Goal: Task Accomplishment & Management: Use online tool/utility

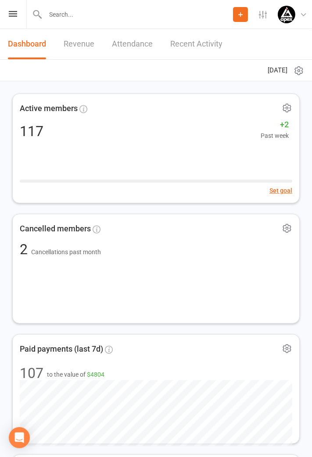
click at [12, 15] on icon at bounding box center [13, 14] width 8 height 6
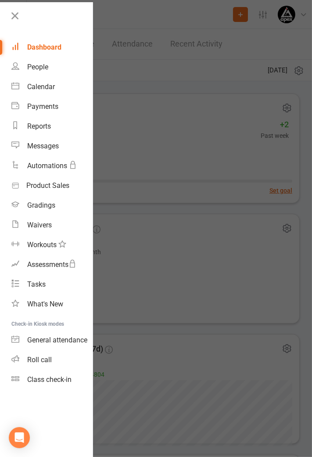
click at [51, 382] on div "Class check-in" at bounding box center [49, 379] width 44 height 8
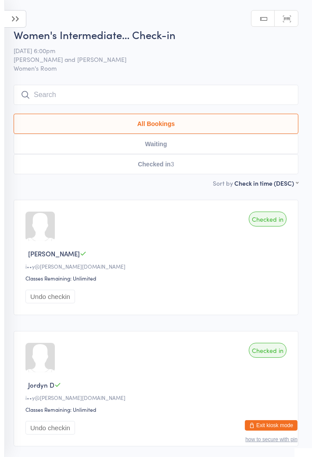
click at [18, 23] on icon at bounding box center [15, 19] width 22 height 18
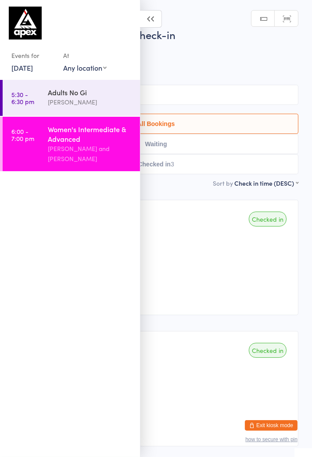
click at [100, 71] on select "Any location Mat 1 Men's Lockers Front Desk Mat 2 Women's Room Women's Lockers …" at bounding box center [84, 68] width 43 height 10
click at [101, 69] on select "Any location Mat 1 Men's Lockers Front Desk Mat 2 Women's Room Women's Lockers …" at bounding box center [84, 68] width 43 height 10
click at [33, 69] on link "24 Jul, 2025" at bounding box center [22, 68] width 22 height 10
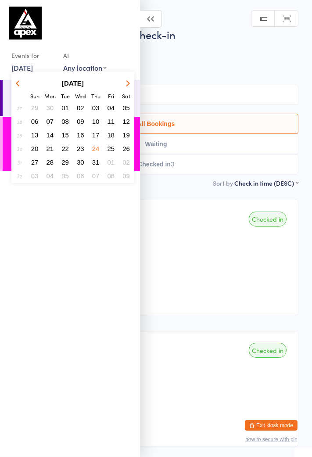
click at [126, 86] on button "button" at bounding box center [126, 83] width 13 height 12
click at [123, 83] on button "button" at bounding box center [126, 83] width 13 height 12
click at [126, 86] on button "button" at bounding box center [126, 83] width 13 height 12
click at [50, 137] on span "13" at bounding box center [50, 134] width 7 height 7
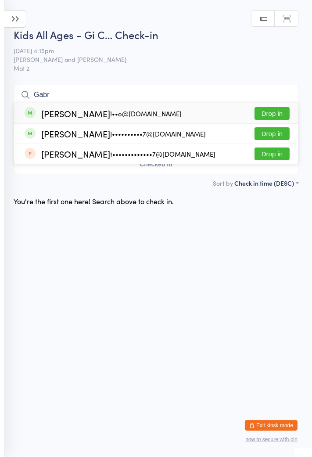
type input "Gabr"
click at [220, 118] on div "Gabriel Salim I••o@nooshaanzab.com Drop in" at bounding box center [156, 113] width 284 height 20
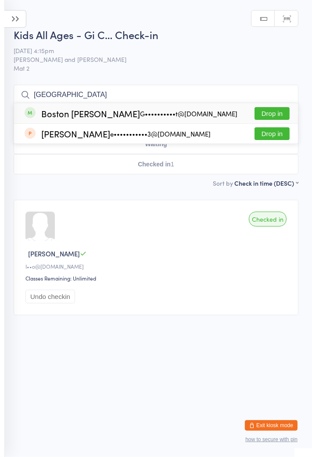
type input "Boston"
click at [100, 119] on div "Boston Flett G••••••••••t@hotmail.com Drop in" at bounding box center [156, 113] width 284 height 20
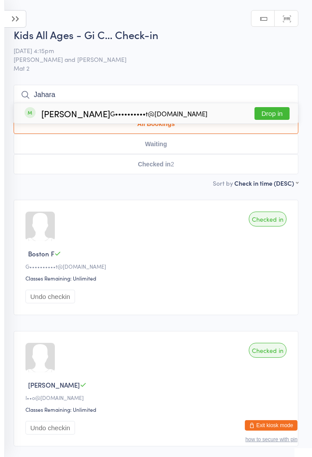
type input "Jahara"
click at [76, 117] on div "Jahara Flett G••••••••••t@hotmail.com" at bounding box center [124, 113] width 166 height 7
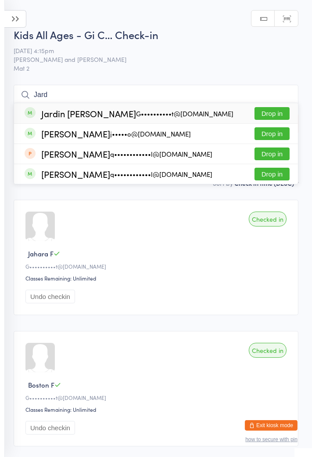
type input "Jard"
click at [106, 108] on div "Jardin Flett G••••••••••t@hotmail.com Drop in" at bounding box center [156, 113] width 284 height 20
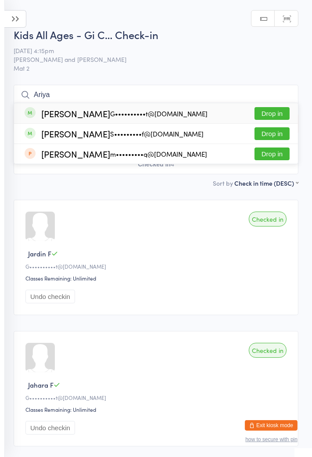
click at [309, 270] on ui-view "Kids All Ages - Gi C… Check-in 13 Oct 4:15pm Parwaiz Haidary and Sid Halabi Mat…" at bounding box center [156, 372] width 312 height 690
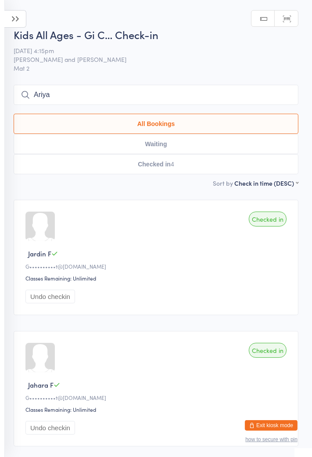
click at [81, 91] on input "Ariya" at bounding box center [156, 95] width 285 height 20
type input "A"
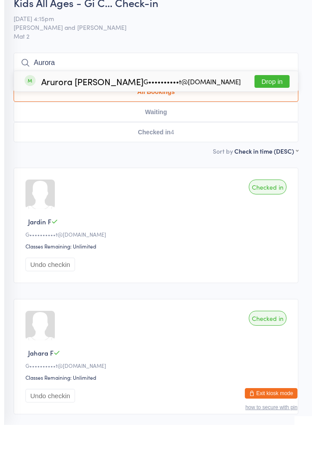
type input "Aurora"
click at [147, 119] on div "Arurora Flett G••••••••••t@hotmail.com Drop in" at bounding box center [156, 113] width 284 height 20
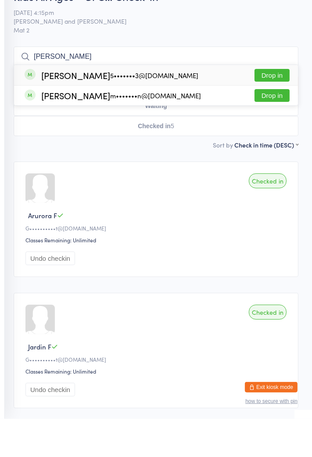
type input "Edward"
click at [268, 118] on button "Drop in" at bounding box center [272, 113] width 35 height 13
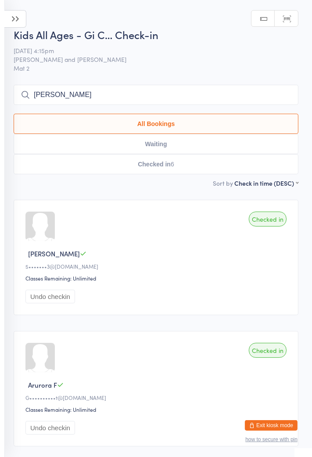
type input "Daniel"
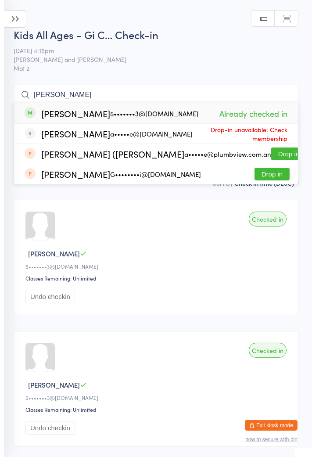
type input "Daniel"
click at [232, 240] on div "Checked in Daniel Z 5•••••••3@qq.com Classes Remaining: Unlimited Undo checkin" at bounding box center [156, 257] width 285 height 115
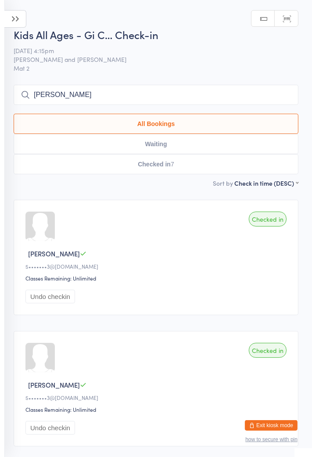
click at [165, 97] on input "Daniel" at bounding box center [156, 95] width 285 height 20
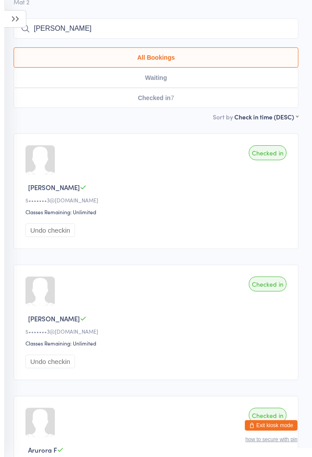
scroll to position [85, 0]
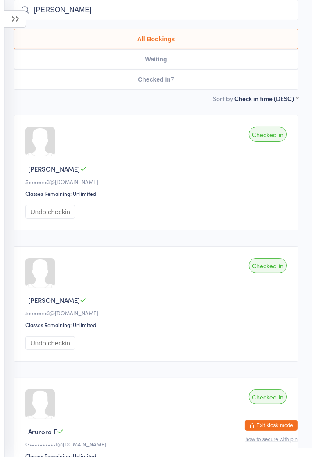
click at [287, 10] on input "Daniel" at bounding box center [156, 10] width 285 height 20
type input "H"
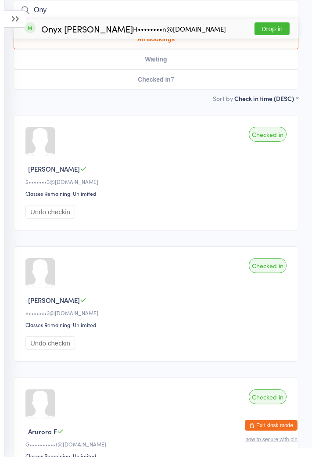
type input "Ony"
click at [154, 36] on div "Onyx Blake Alchin H••••••••n@icloud.com Drop in" at bounding box center [156, 28] width 284 height 20
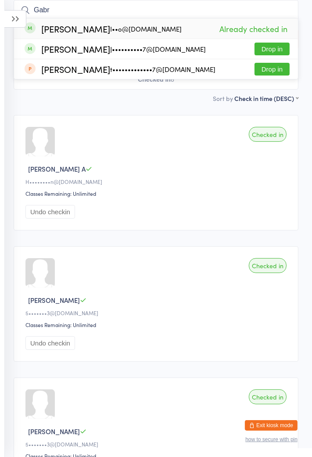
type input "Gabr"
click at [148, 56] on div "Gabriel Khouri J••••••••••7@gmail.com Drop in" at bounding box center [156, 49] width 284 height 20
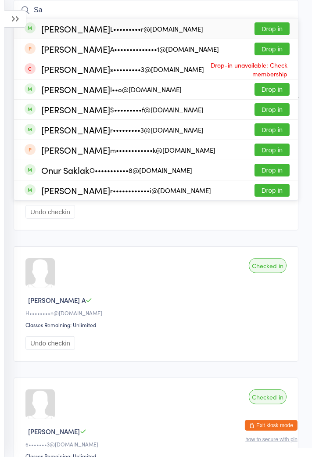
type input "S"
type input "Sa"
click at [282, 27] on button "Drop in" at bounding box center [272, 28] width 35 height 13
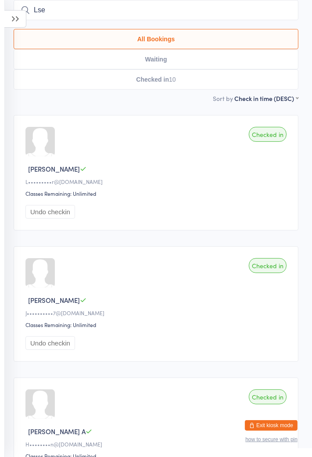
click at [89, 29] on button "All Bookings" at bounding box center [156, 39] width 285 height 20
click at [100, 14] on input "Lse" at bounding box center [156, 10] width 285 height 20
type input "L"
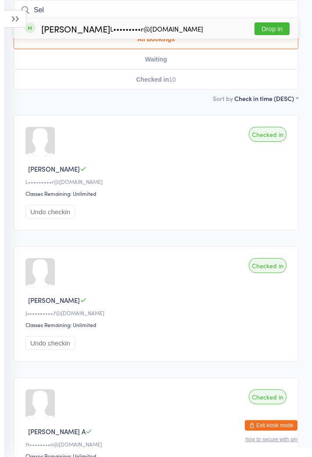
type input "Sel"
click at [277, 24] on button "Drop in" at bounding box center [272, 28] width 35 height 13
type input "Gr"
click at [277, 20] on div "Grace Hayek L•••••••••r@hotmail.com Drop in" at bounding box center [156, 28] width 284 height 20
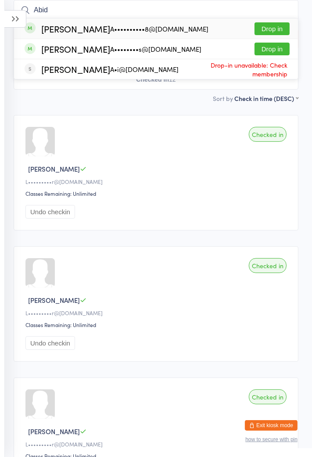
type input "Abid"
click at [276, 50] on button "Drop in" at bounding box center [272, 49] width 35 height 13
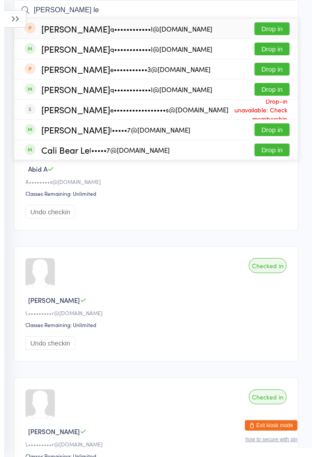
type input "James le"
click at [242, 35] on div "James Le q••••••••••••l@gmail.com Drop in" at bounding box center [156, 28] width 284 height 20
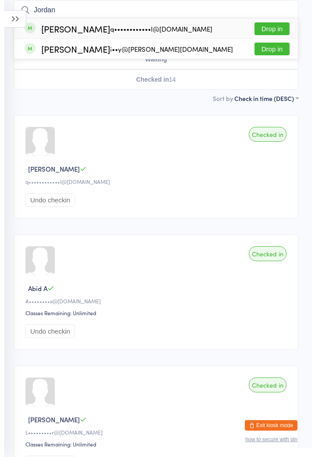
type input "Jordan"
click at [57, 35] on div "Jordan Le q••••••••••••l@gmail.com Drop in" at bounding box center [156, 28] width 284 height 20
